Goal: Check status: Check status

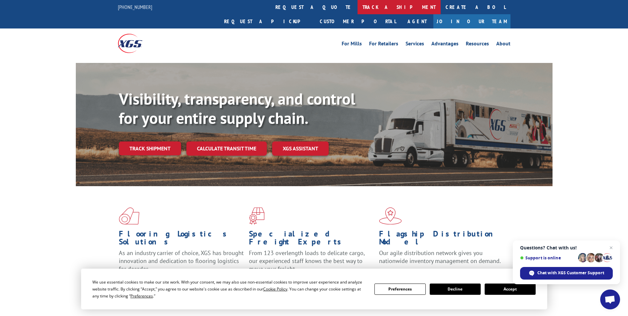
click at [358, 9] on link "track a shipment" at bounding box center [399, 7] width 83 height 14
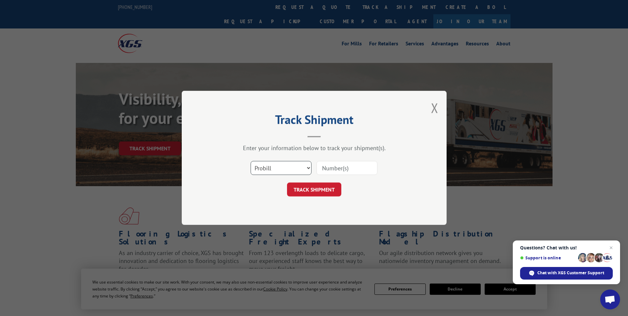
click at [278, 169] on select "Select category... Probill BOL PO" at bounding box center [281, 168] width 61 height 14
click at [316, 164] on div "Select category... Probill BOL PO" at bounding box center [314, 168] width 199 height 22
click at [320, 165] on input at bounding box center [347, 168] width 61 height 14
click at [323, 167] on input at bounding box center [347, 168] width 61 height 14
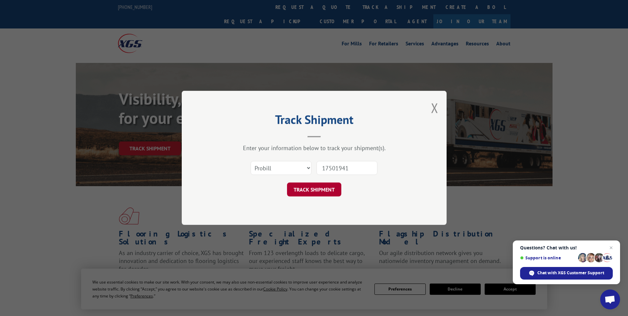
type input "17501941"
click at [319, 191] on button "TRACK SHIPMENT" at bounding box center [314, 190] width 54 height 14
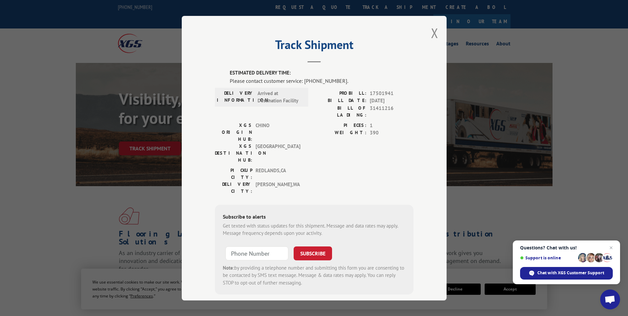
scroll to position [1, 0]
click at [431, 32] on button "Close modal" at bounding box center [434, 33] width 7 height 18
